Goal: Transaction & Acquisition: Purchase product/service

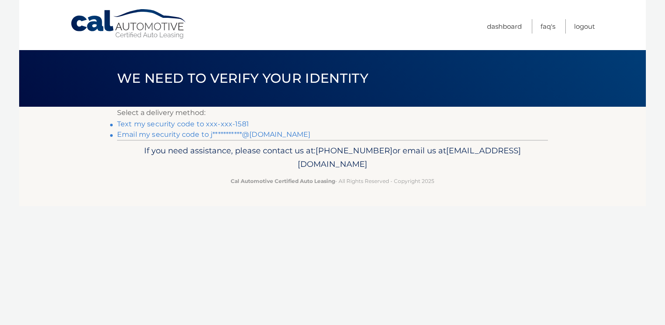
click at [175, 124] on link "Text my security code to xxx-xxx-1581" at bounding box center [183, 124] width 132 height 8
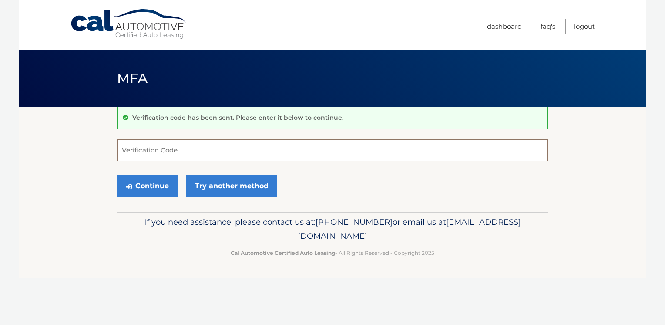
click at [173, 151] on input "Verification Code" at bounding box center [332, 150] width 431 height 22
type input "734280"
click at [151, 186] on button "Continue" at bounding box center [147, 186] width 61 height 22
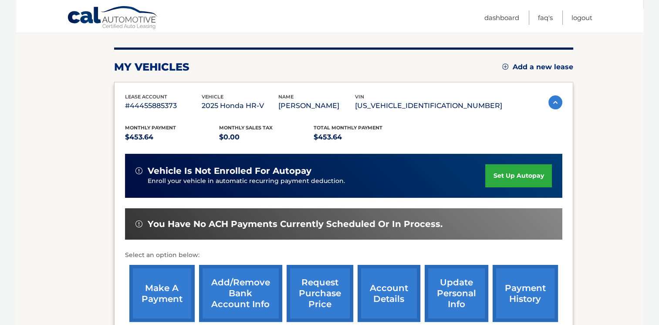
scroll to position [127, 0]
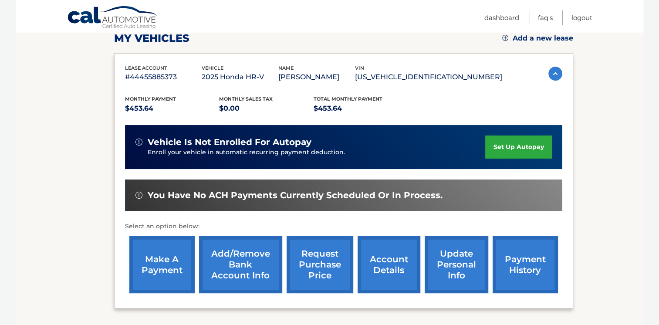
click at [165, 271] on link "make a payment" at bounding box center [161, 264] width 65 height 57
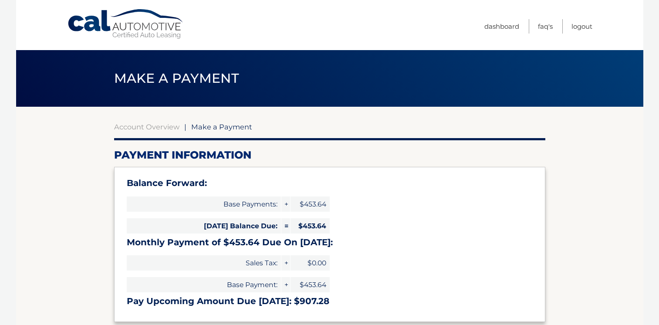
select select "MWQxYWFiMDQtYmM4ZC00NThiLWFiOGItMmI2YTMyN2M1YTcy"
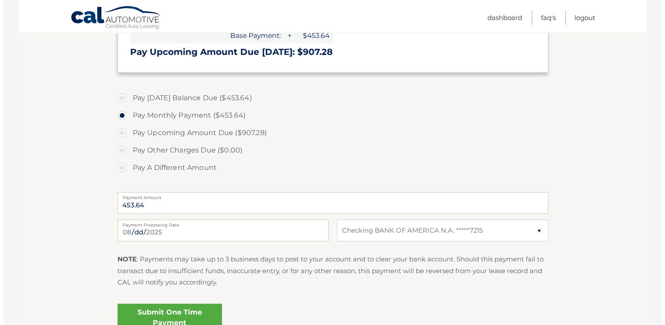
scroll to position [278, 0]
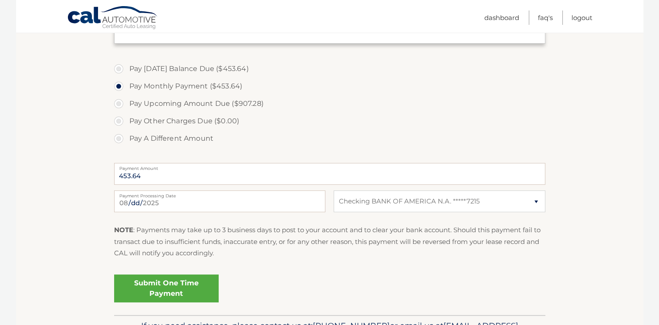
click at [173, 287] on link "Submit One Time Payment" at bounding box center [166, 288] width 104 height 28
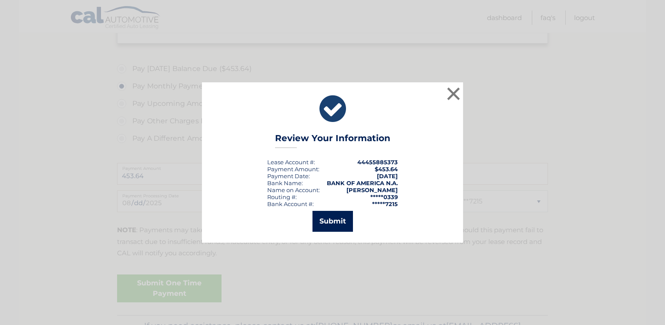
click at [336, 222] on button "Submit" at bounding box center [333, 221] width 40 height 21
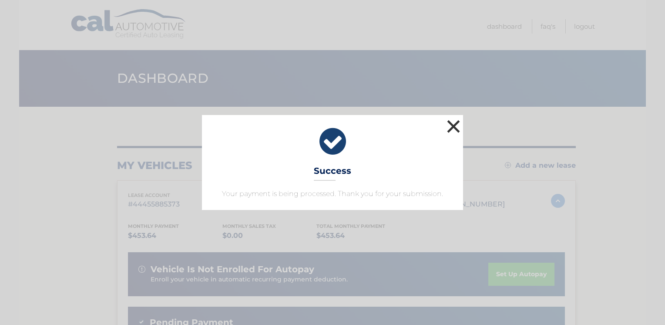
click at [452, 123] on button "×" at bounding box center [453, 126] width 17 height 17
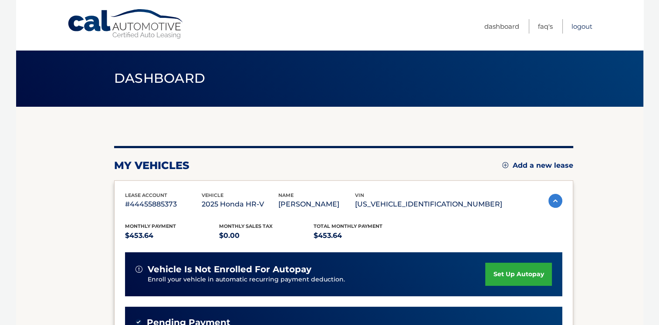
click at [585, 25] on link "Logout" at bounding box center [581, 26] width 21 height 14
